Goal: Task Accomplishment & Management: Manage account settings

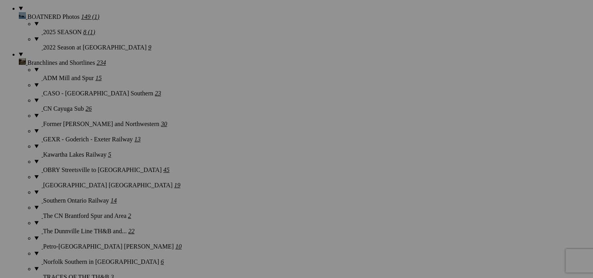
scroll to position [643, 0]
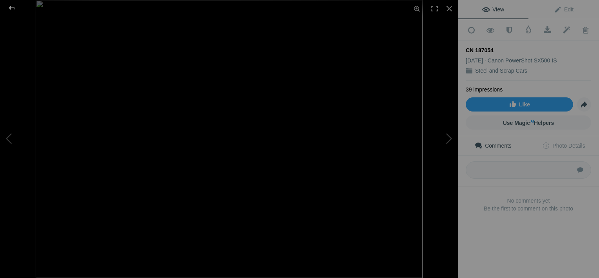
click at [10, 9] on div at bounding box center [12, 8] width 28 height 16
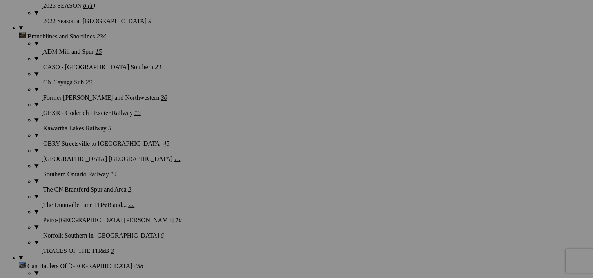
scroll to position [0, 0]
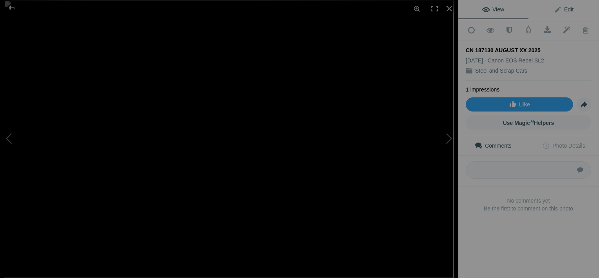
click at [562, 9] on span "Edit" at bounding box center [564, 9] width 20 height 6
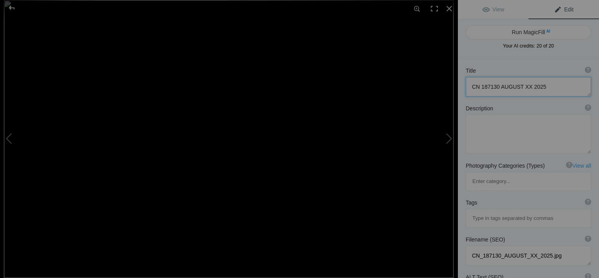
drag, startPoint x: 522, startPoint y: 87, endPoint x: 529, endPoint y: 87, distance: 6.7
click at [529, 87] on textarea at bounding box center [528, 87] width 125 height 20
click at [504, 153] on textarea at bounding box center [528, 133] width 125 height 39
click at [449, 139] on button at bounding box center [428, 139] width 59 height 100
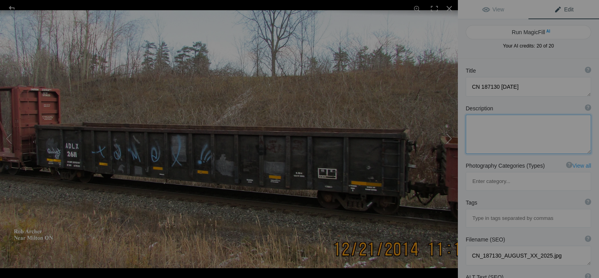
click at [449, 139] on button at bounding box center [428, 139] width 59 height 100
type textarea "ADLX 2611"
type textarea "ADLX_2611.jpg"
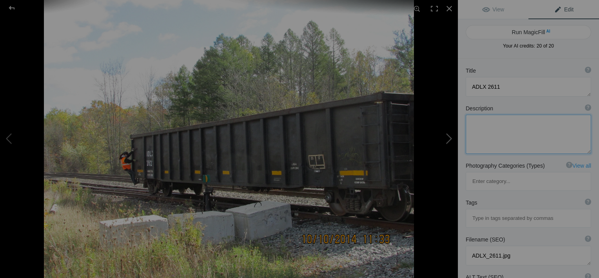
type textarea "ADLX 2623"
type textarea "Guelph Jct"
type textarea "ADLX_2623.jpg"
click at [451, 5] on div at bounding box center [449, 8] width 17 height 17
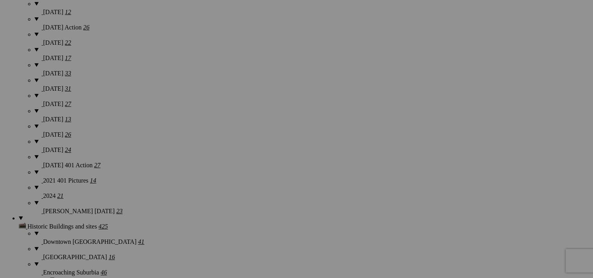
scroll to position [666, 0]
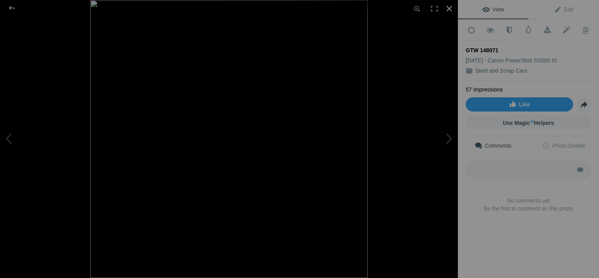
click at [452, 6] on div at bounding box center [449, 8] width 17 height 17
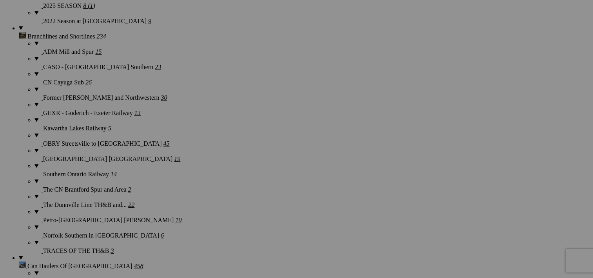
scroll to position [0, 0]
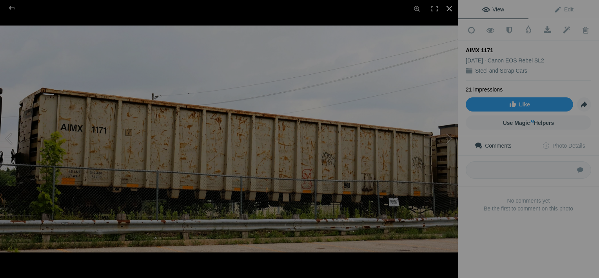
click at [446, 6] on div at bounding box center [449, 8] width 17 height 17
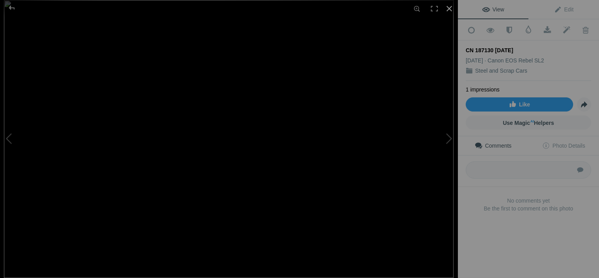
click at [451, 9] on div at bounding box center [449, 8] width 17 height 17
